Goal: Task Accomplishment & Management: Use online tool/utility

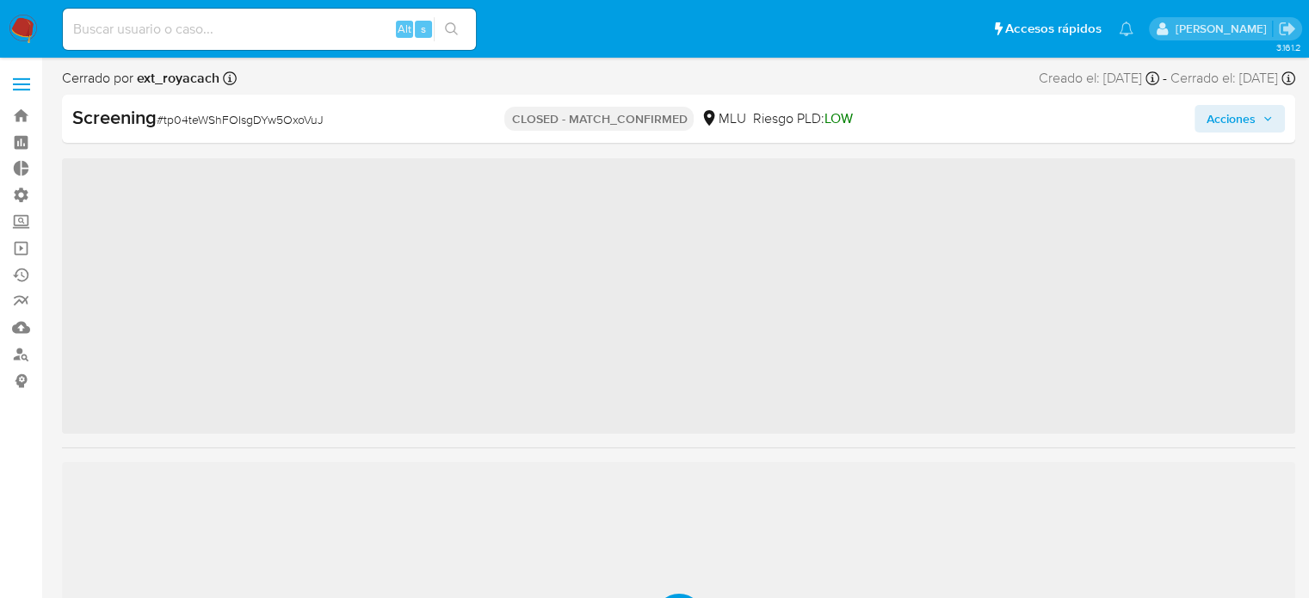
scroll to position [851, 0]
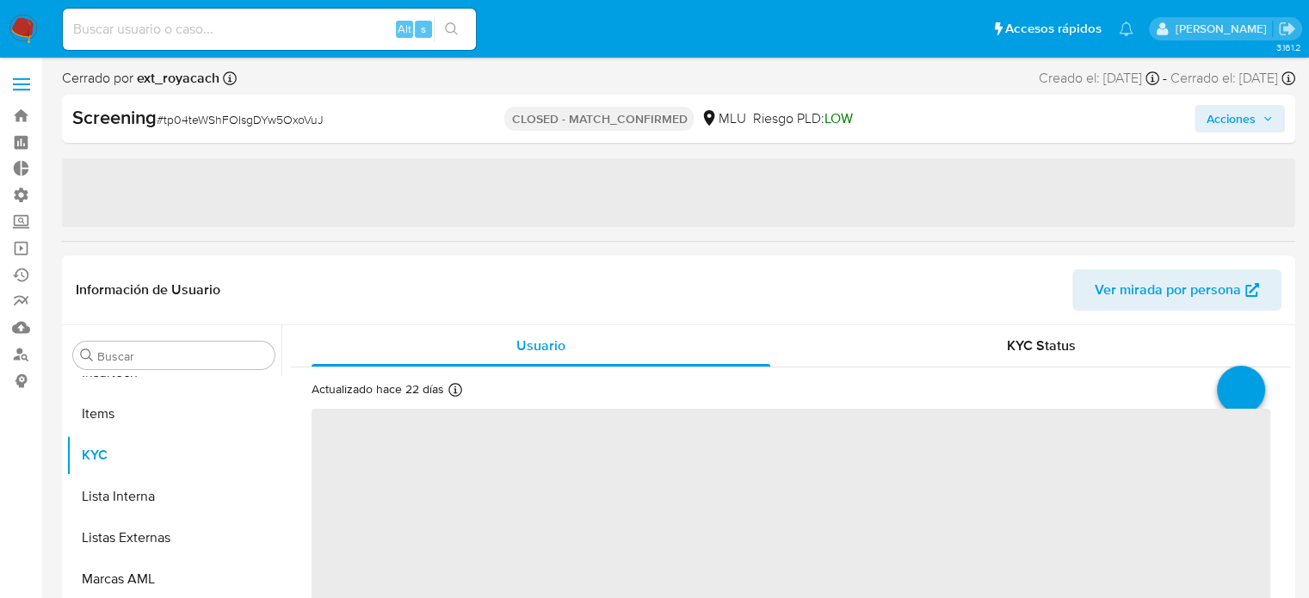
select select "10"
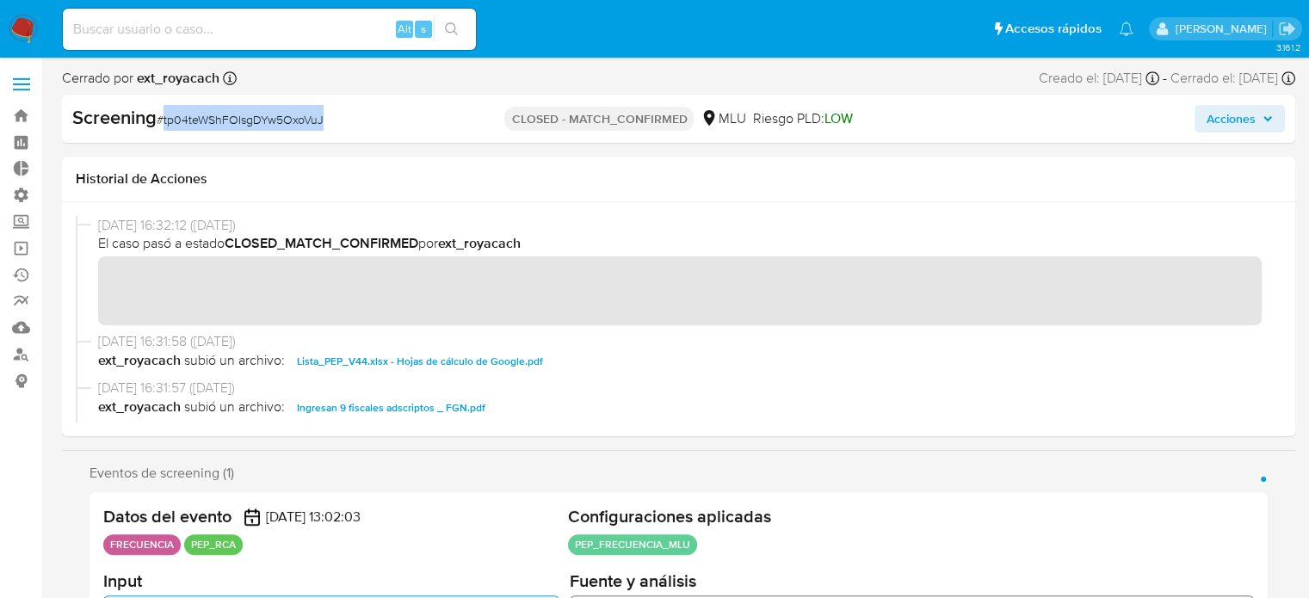
drag, startPoint x: 361, startPoint y: 120, endPoint x: 165, endPoint y: 113, distance: 195.5
click at [165, 113] on div "Screening # tp04teWShFOIsgDYw5OxoVuJ" at bounding box center [271, 118] width 398 height 26
copy span "tp04teWShFOIsgDYw5OxoVuJ"
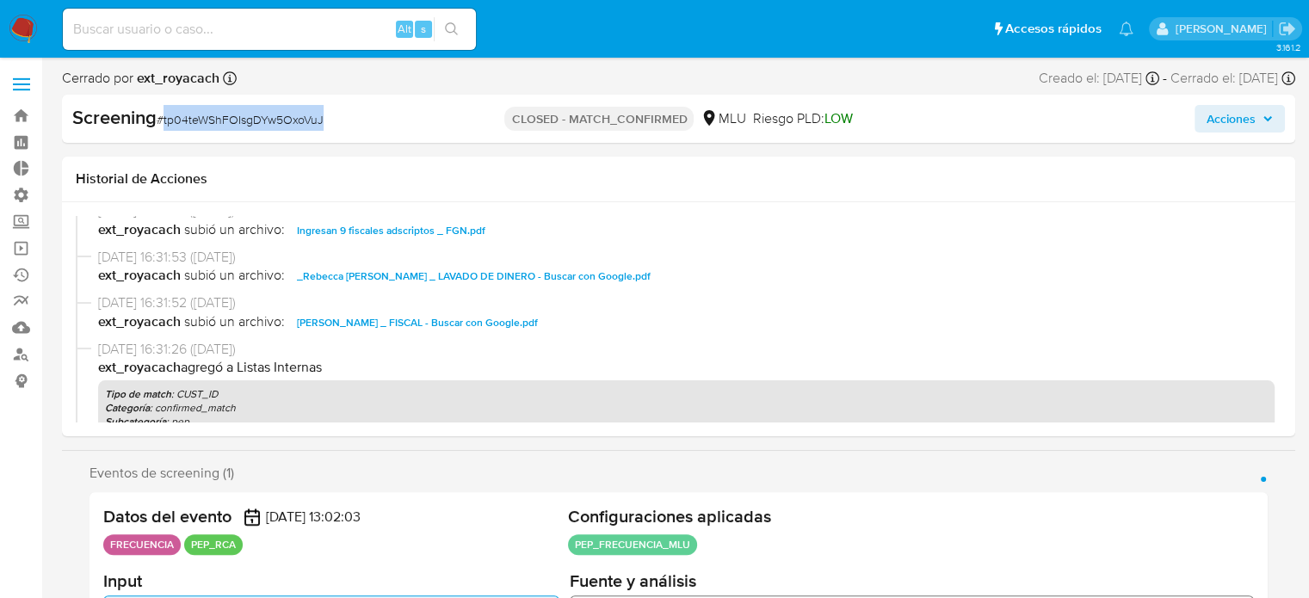
scroll to position [258, 0]
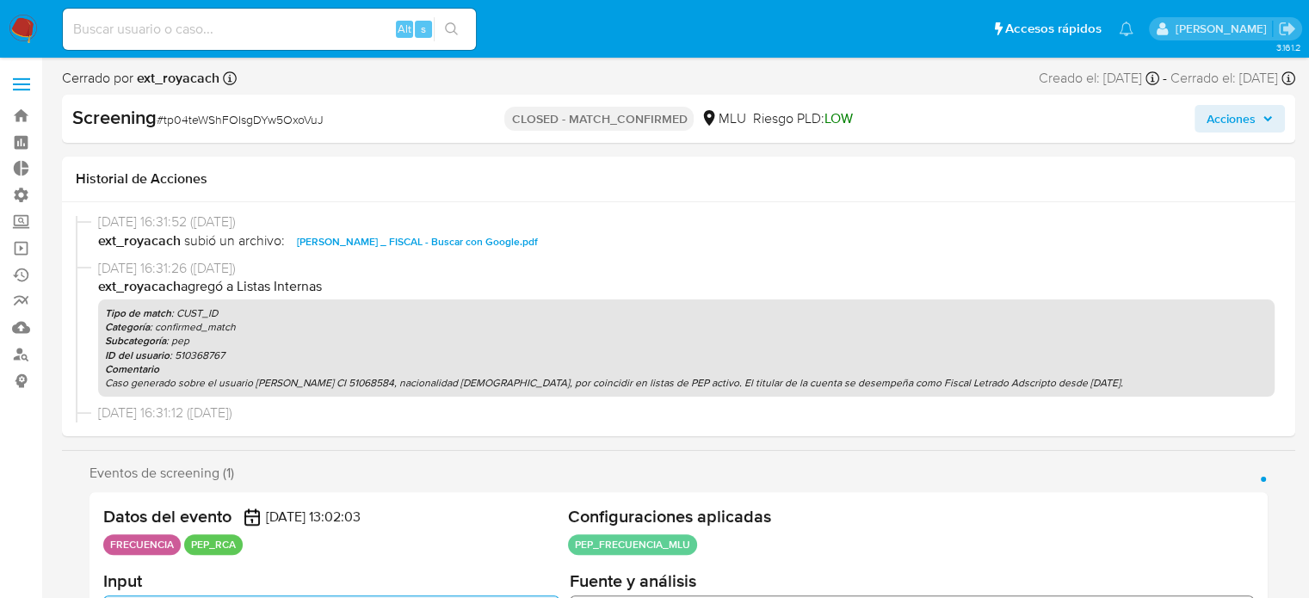
click at [1208, 189] on div "Historial de Acciones" at bounding box center [679, 180] width 1234 height 46
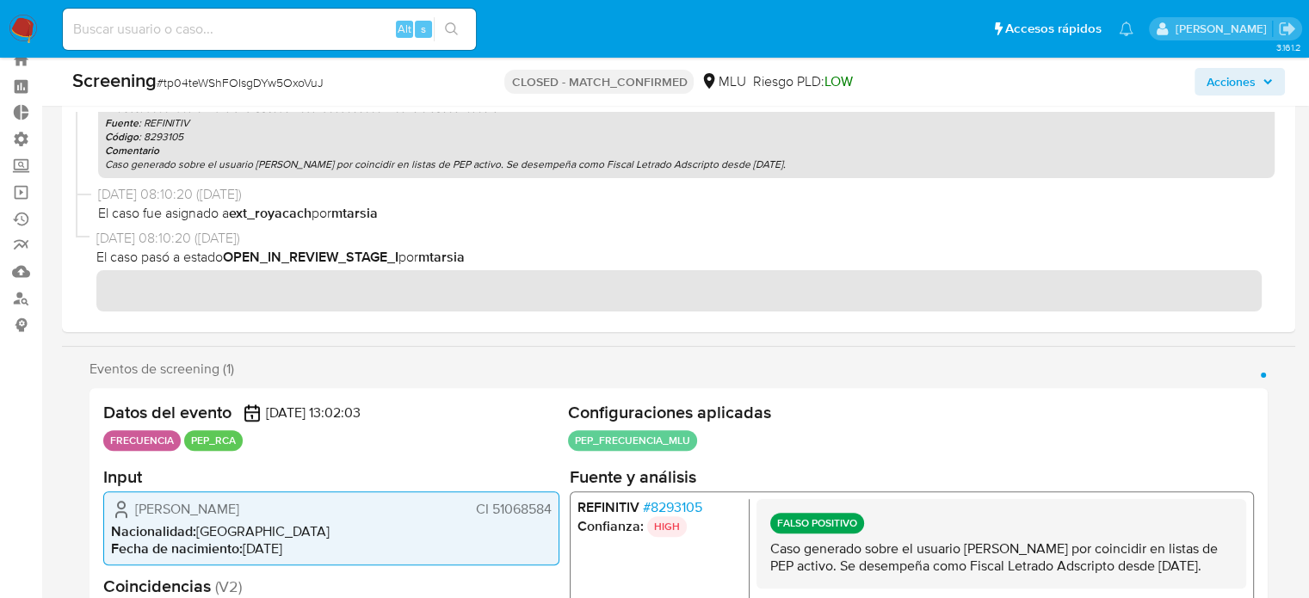
scroll to position [86, 0]
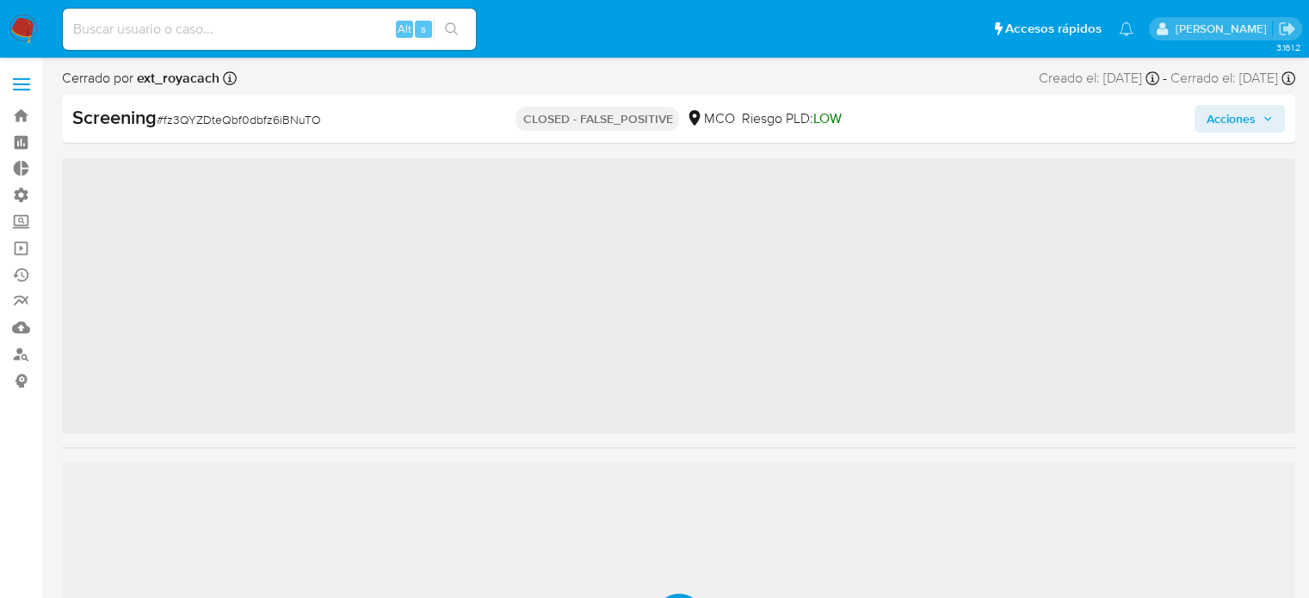
scroll to position [809, 0]
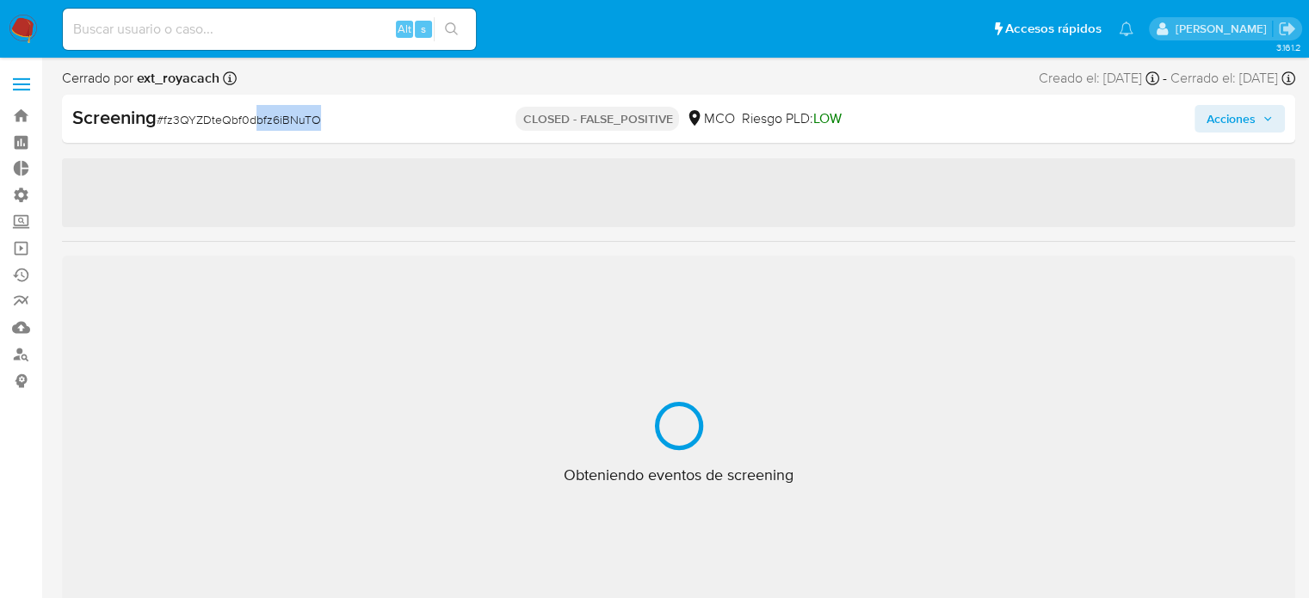
select select "10"
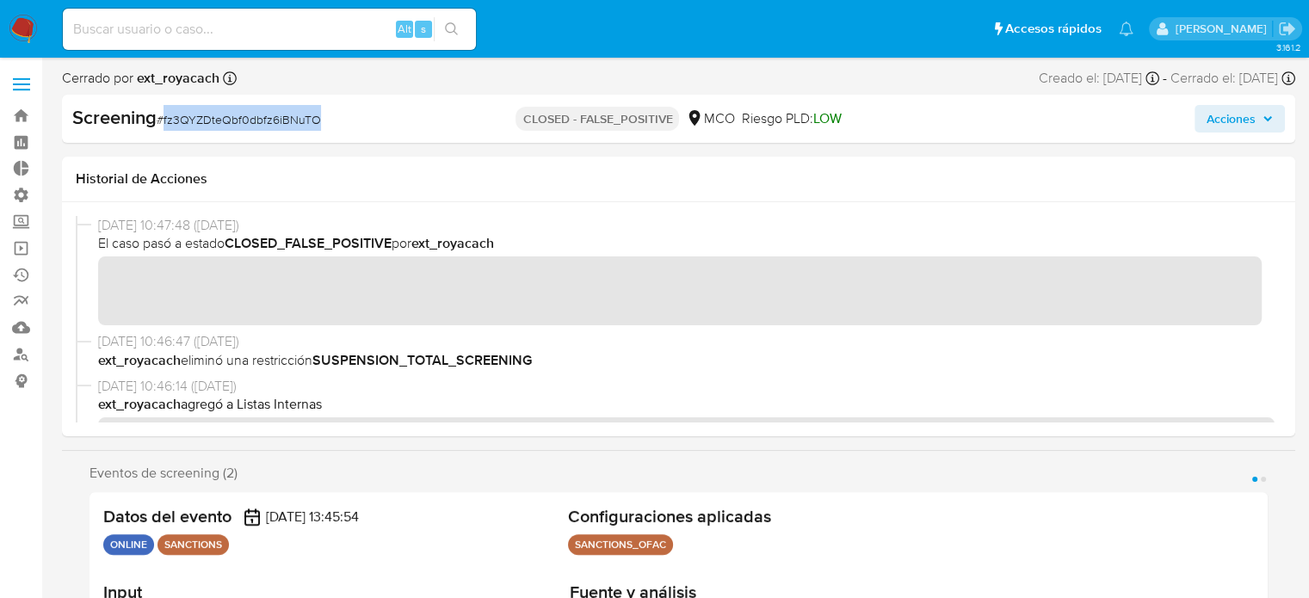
drag, startPoint x: 317, startPoint y: 122, endPoint x: 165, endPoint y: 107, distance: 152.3
click at [165, 107] on div "Screening # fz3QYZDteQbf0dbfz6iBNuTO" at bounding box center [271, 118] width 398 height 26
copy span "fz3QYZDteQbf0dbfz6iBNuTO"
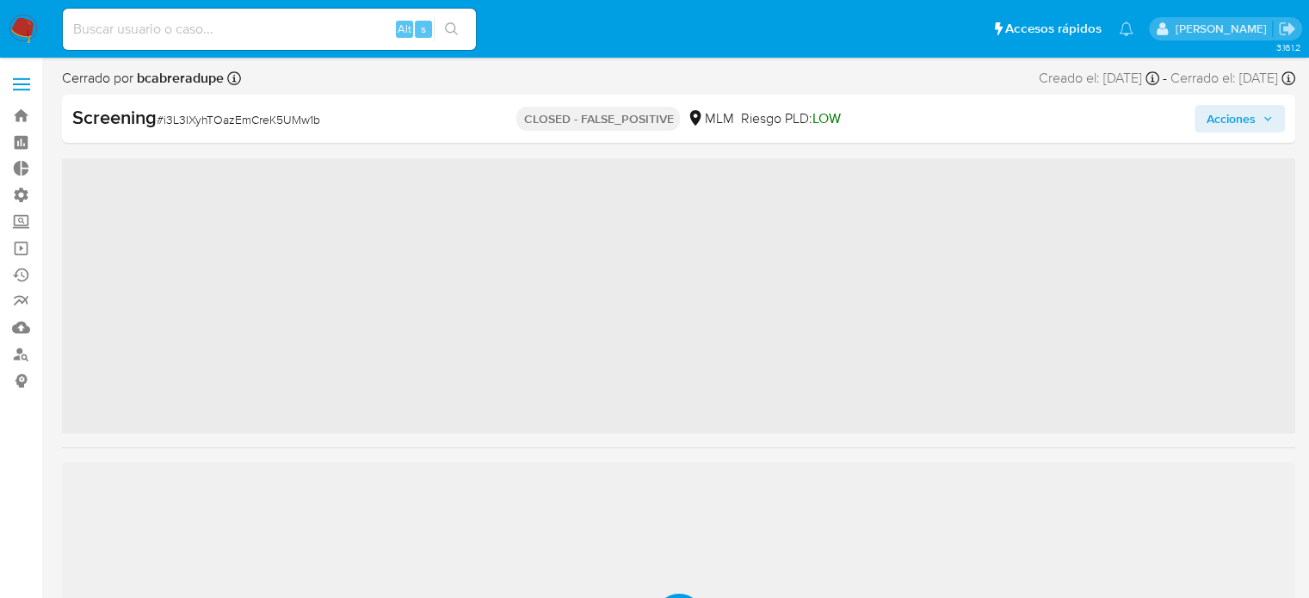
scroll to position [809, 0]
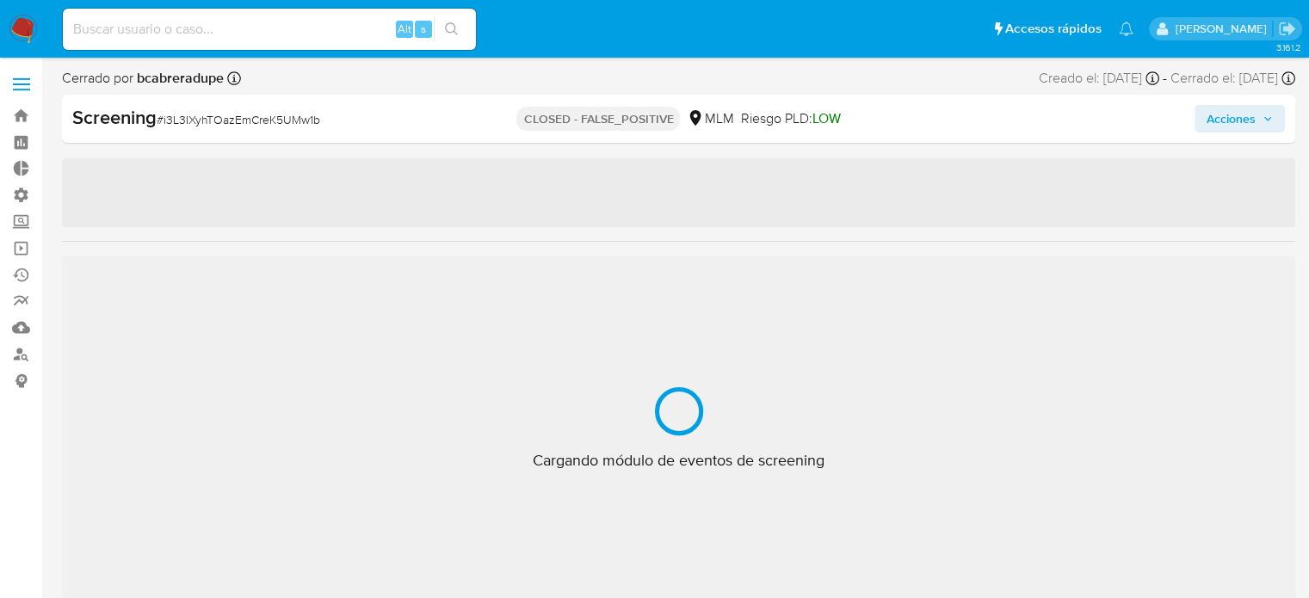
select select "10"
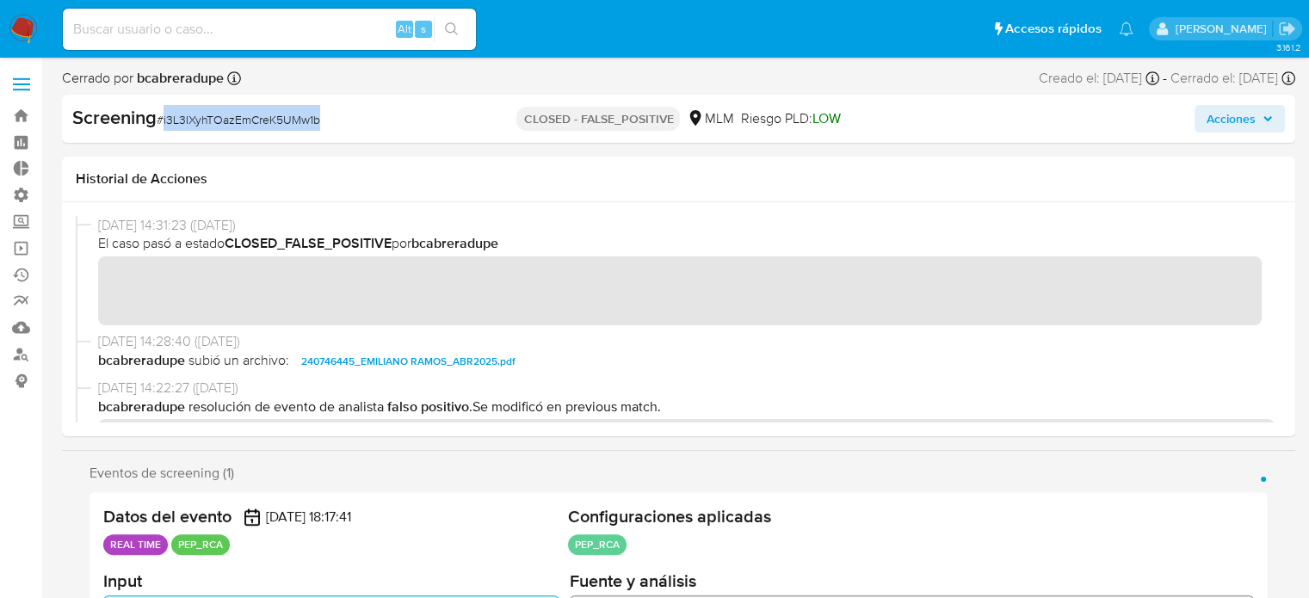
drag, startPoint x: 325, startPoint y: 123, endPoint x: 164, endPoint y: 128, distance: 160.2
click at [164, 128] on div "Screening # i3L3IXyhTOazEmCreK5UMw1b" at bounding box center [271, 118] width 398 height 26
copy span "i3L3IXyhTOazEmCreK5UMw1b"
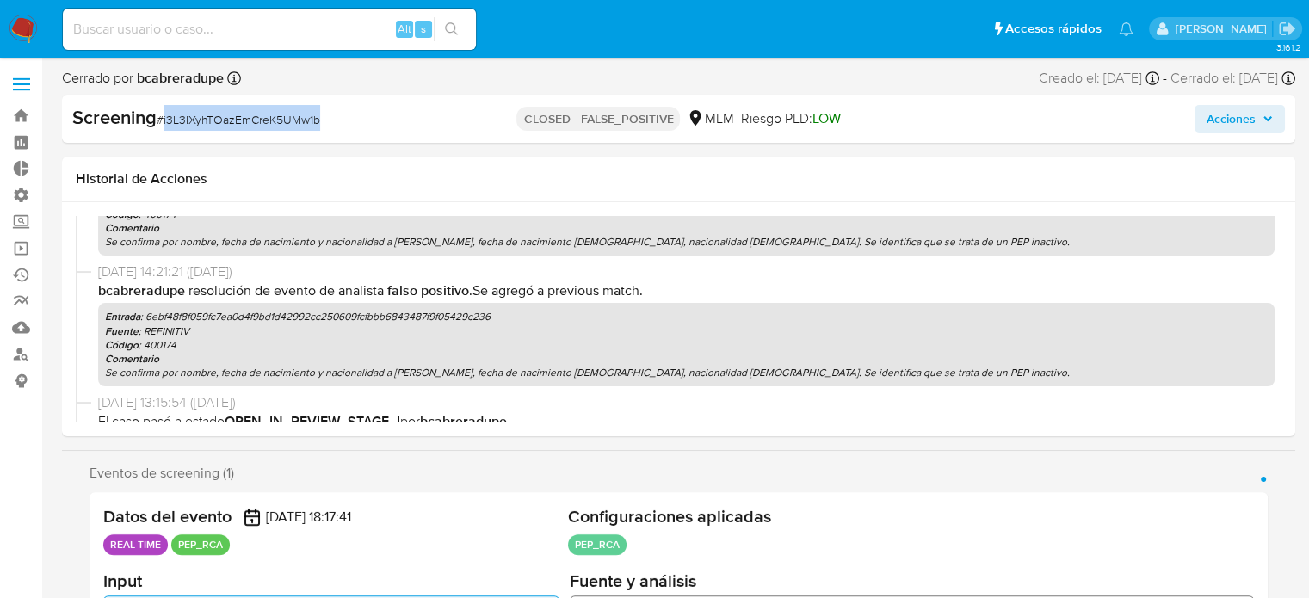
scroll to position [0, 0]
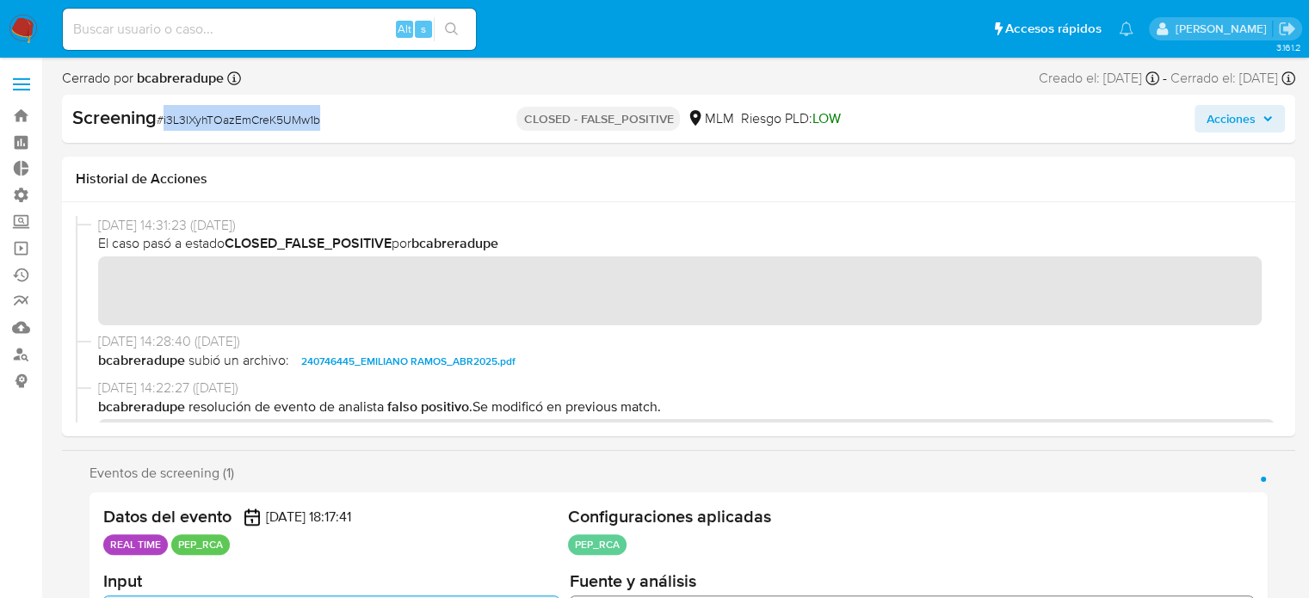
copy span "i3L3IXyhTOazEmCreK5UMw1b"
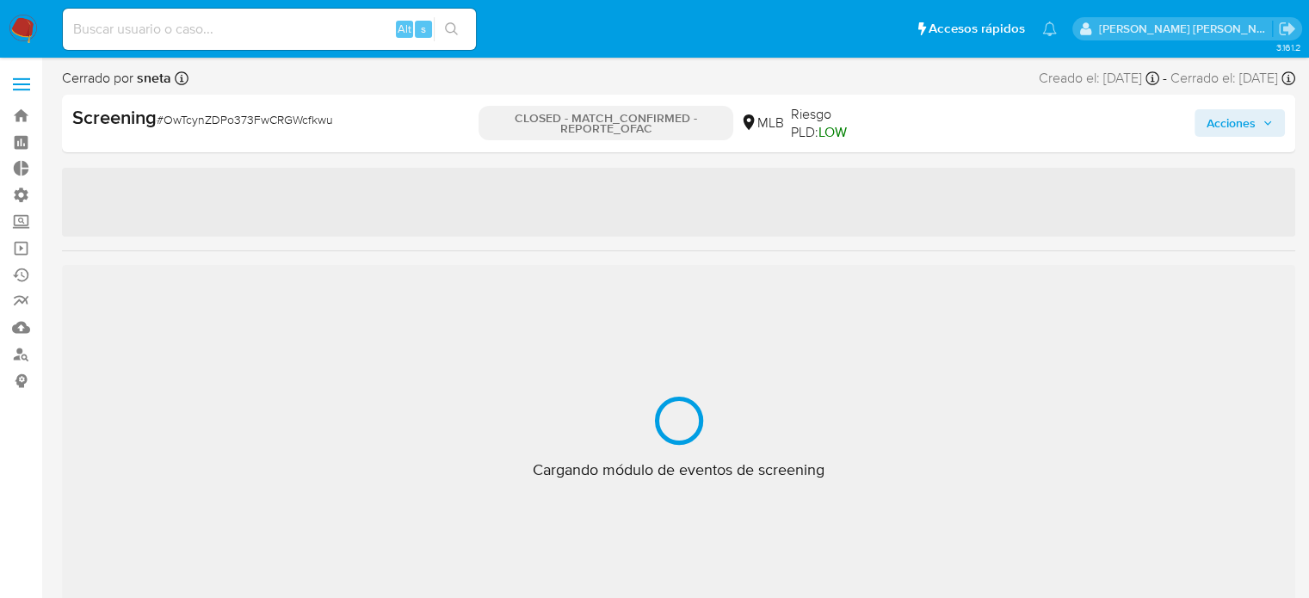
scroll to position [892, 0]
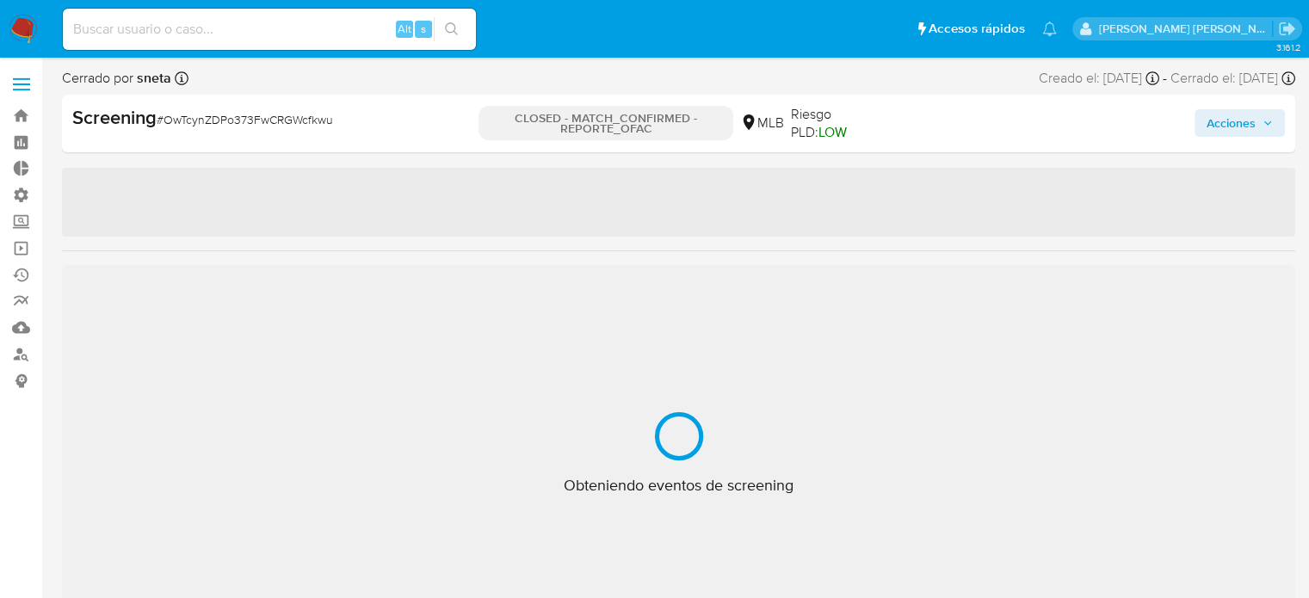
select select "10"
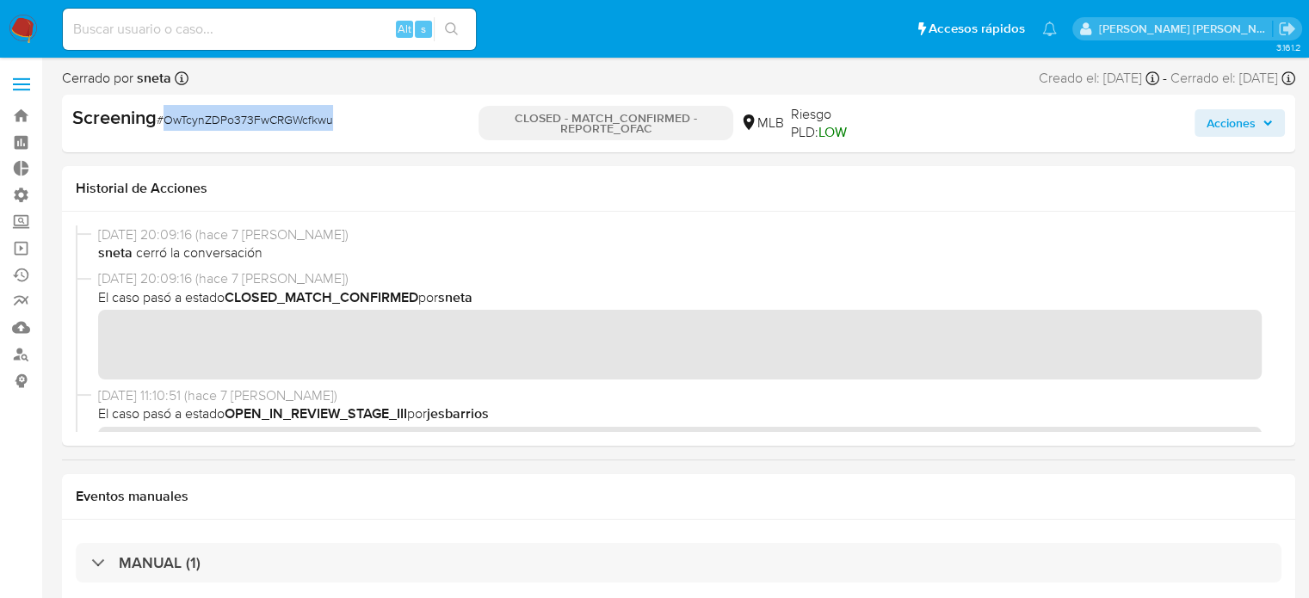
drag, startPoint x: 164, startPoint y: 117, endPoint x: 355, endPoint y: 123, distance: 191.2
click at [355, 123] on div "Screening # OwTcynZDPo373FwCRGWcfkwu" at bounding box center [271, 118] width 398 height 26
copy span "OwTcynZDPo373FwCRGWcfkwu"
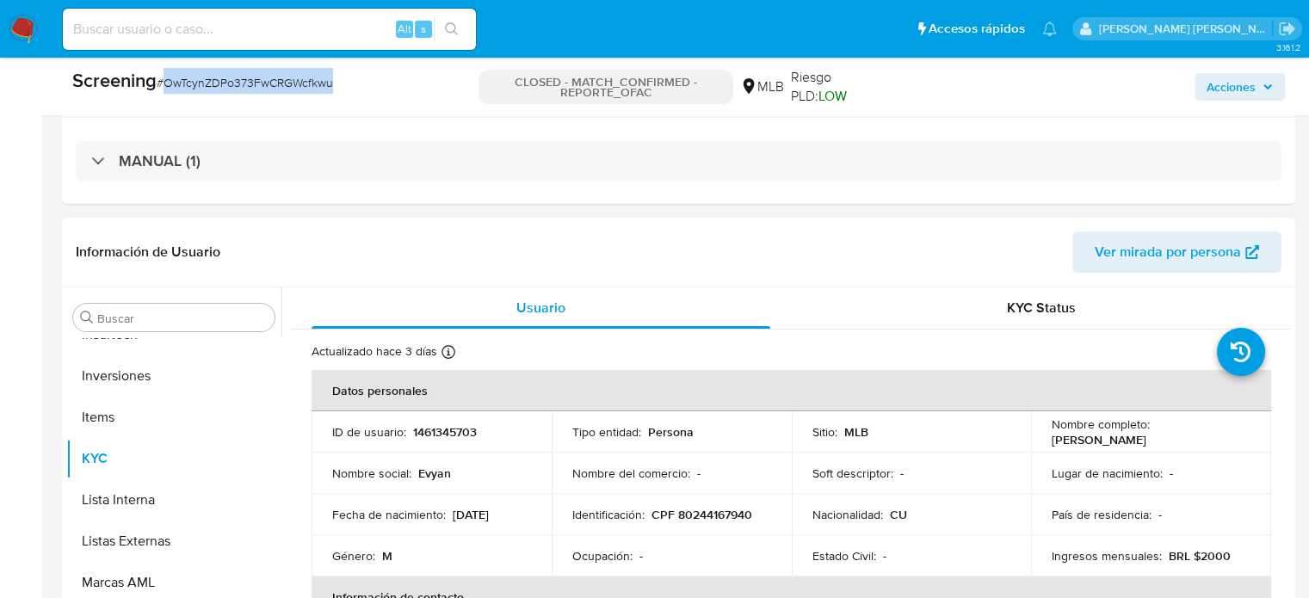
scroll to position [0, 0]
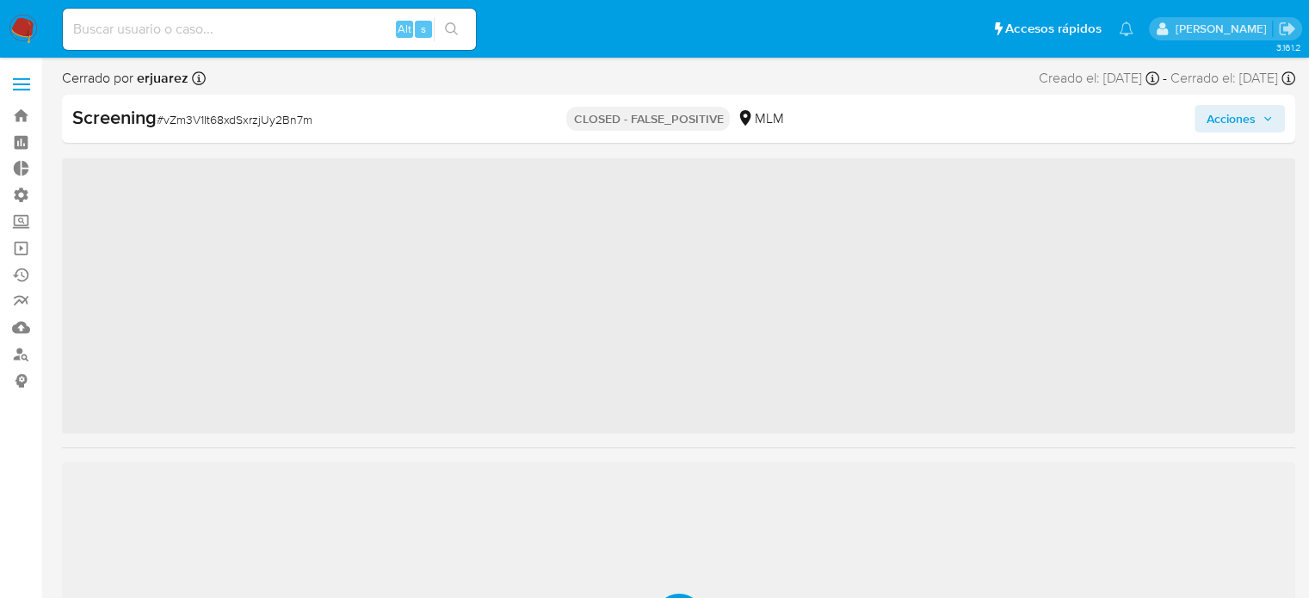
scroll to position [809, 0]
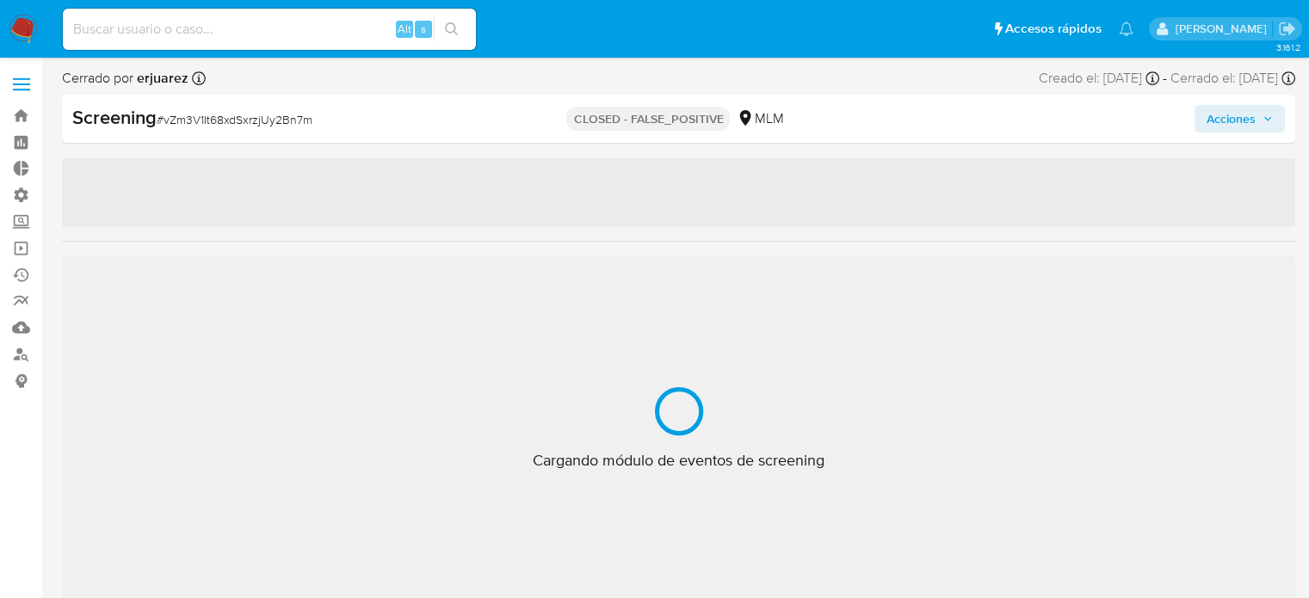
select select "10"
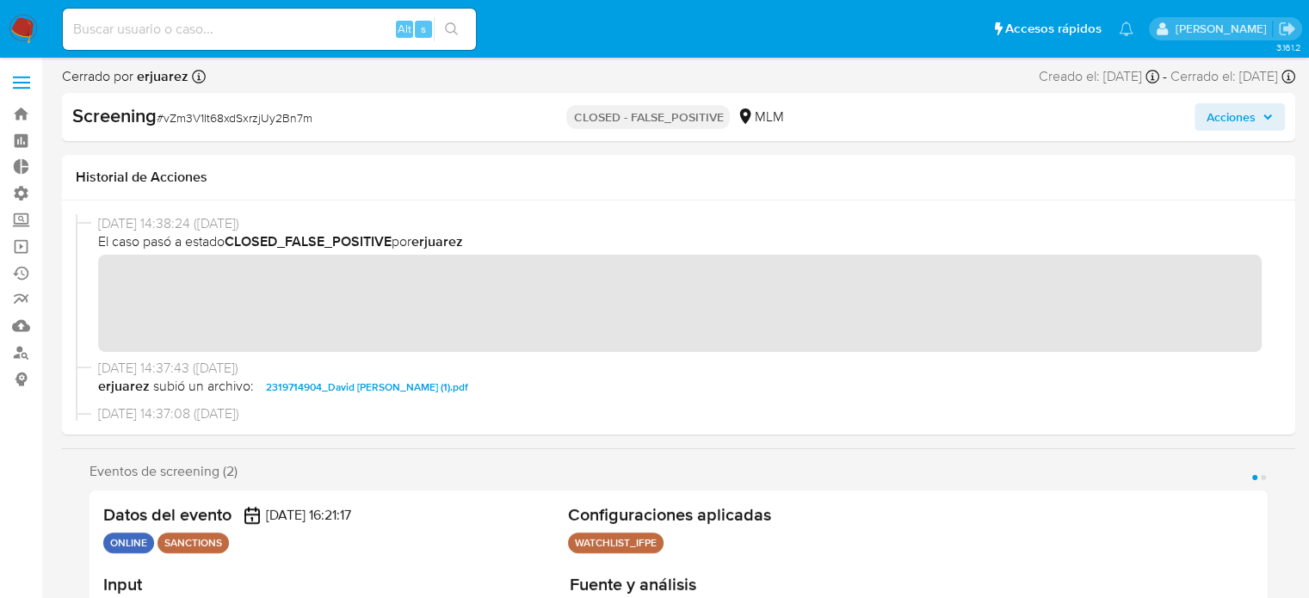
scroll to position [0, 0]
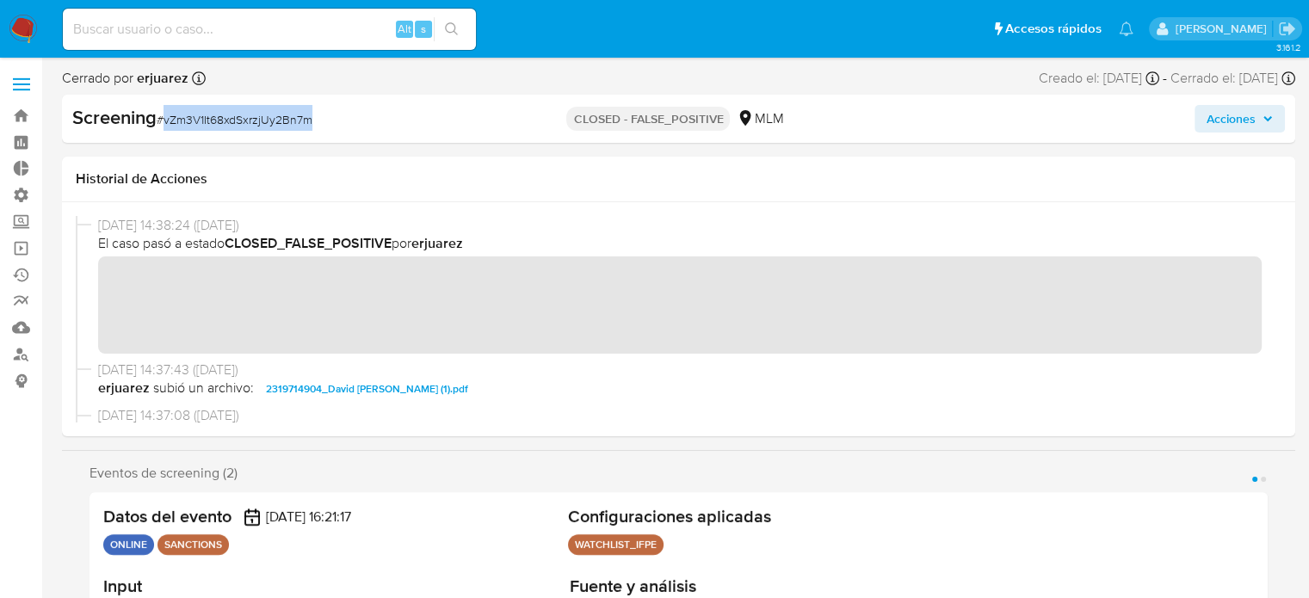
drag, startPoint x: 162, startPoint y: 116, endPoint x: 313, endPoint y: 108, distance: 151.7
click at [313, 108] on div "Screening # vZm3V1It68xdSxrzjUy2Bn7m" at bounding box center [271, 118] width 398 height 26
copy span "vZm3V1It68xdSxrzjUy2Bn7m"
